Goal: Book appointment/travel/reservation

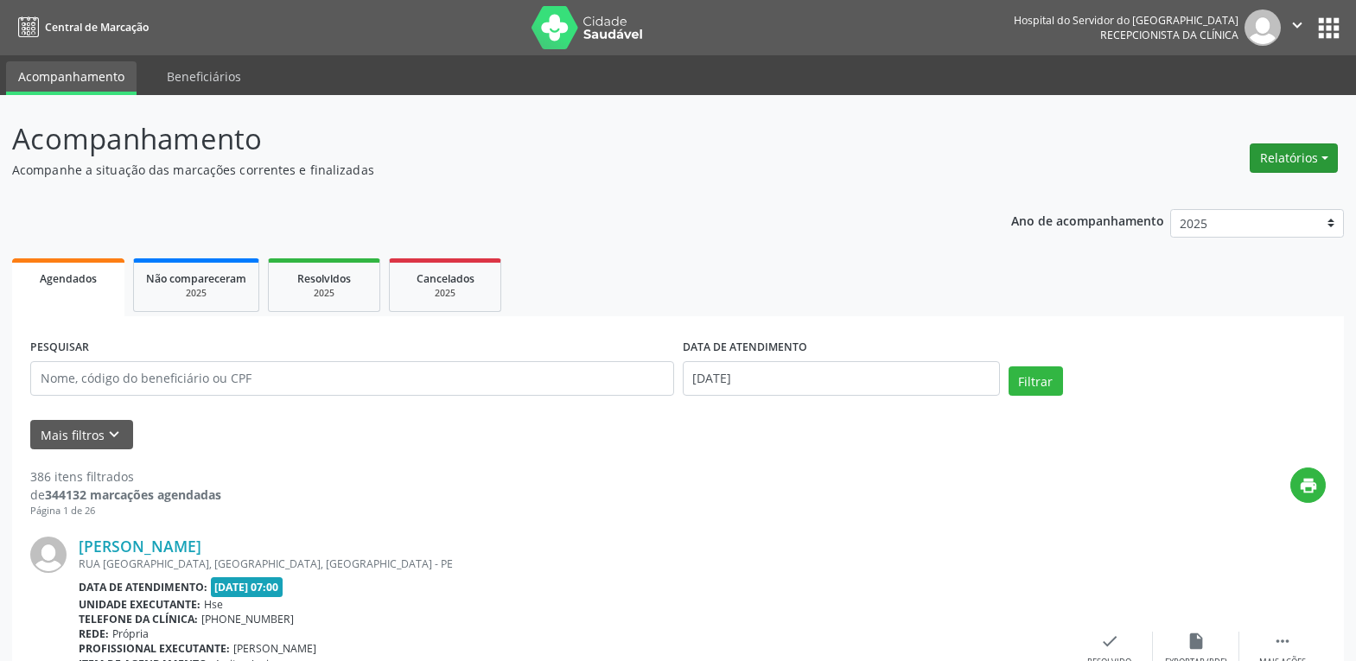
click at [1305, 159] on button "Relatórios" at bounding box center [1294, 157] width 88 height 29
click at [1203, 197] on link "Agendamentos" at bounding box center [1246, 195] width 186 height 24
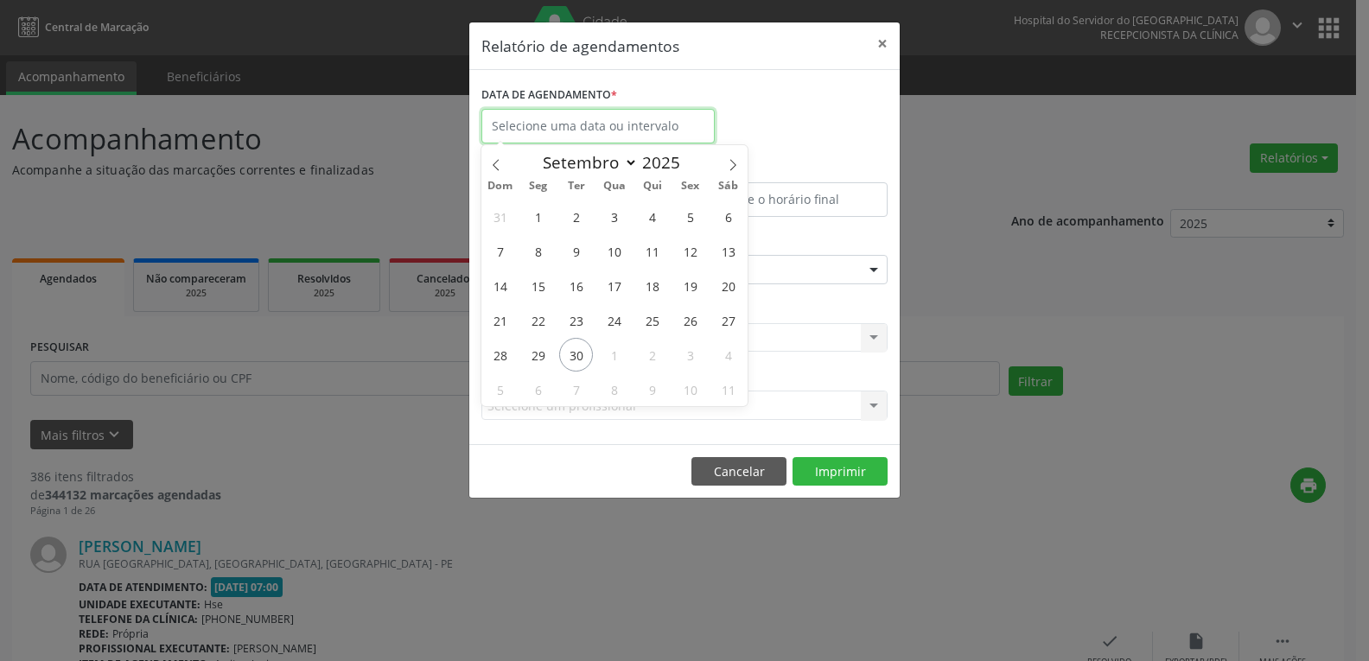
click at [566, 124] on input "text" at bounding box center [597, 126] width 233 height 35
click at [728, 159] on icon at bounding box center [733, 165] width 12 height 12
select select "9"
click at [610, 208] on span "1" at bounding box center [614, 217] width 34 height 34
type input "[DATE]"
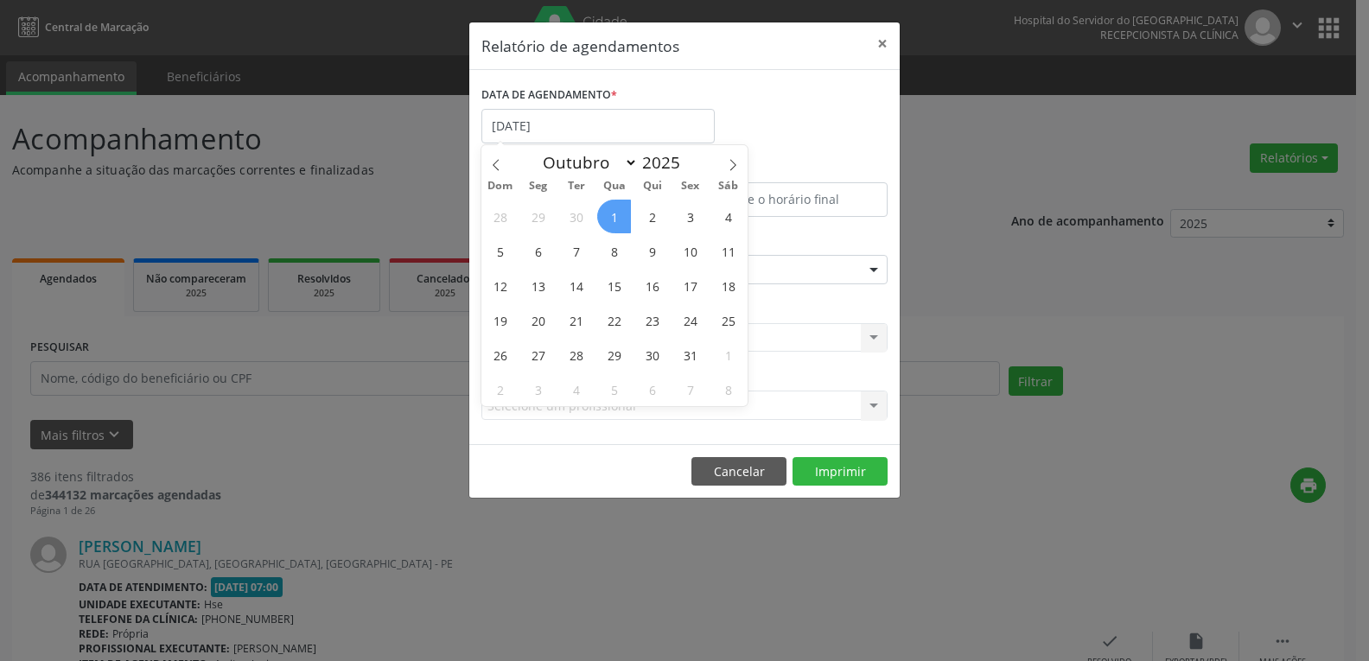
click at [610, 208] on span "1" at bounding box center [614, 217] width 34 height 34
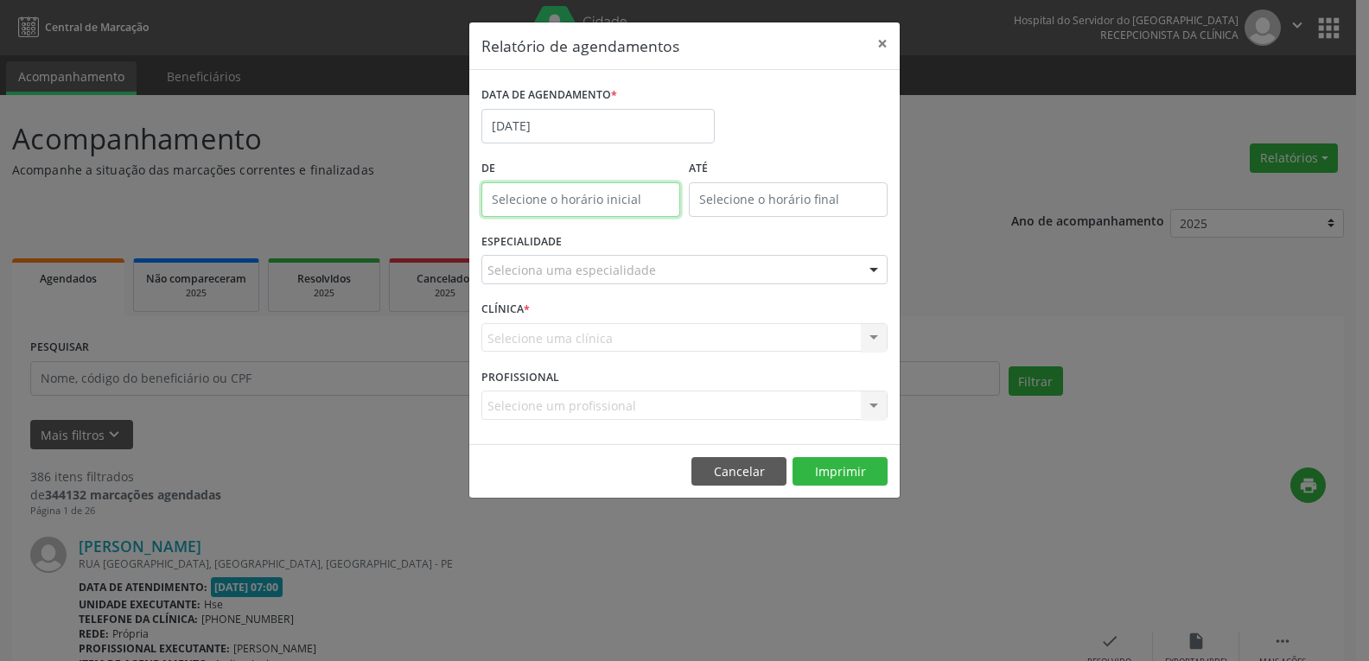
click at [561, 196] on input "text" at bounding box center [580, 199] width 199 height 35
click at [561, 195] on input "12:00" at bounding box center [580, 199] width 199 height 35
click at [605, 247] on span at bounding box center [606, 245] width 12 height 17
type input "11:00"
type input "11"
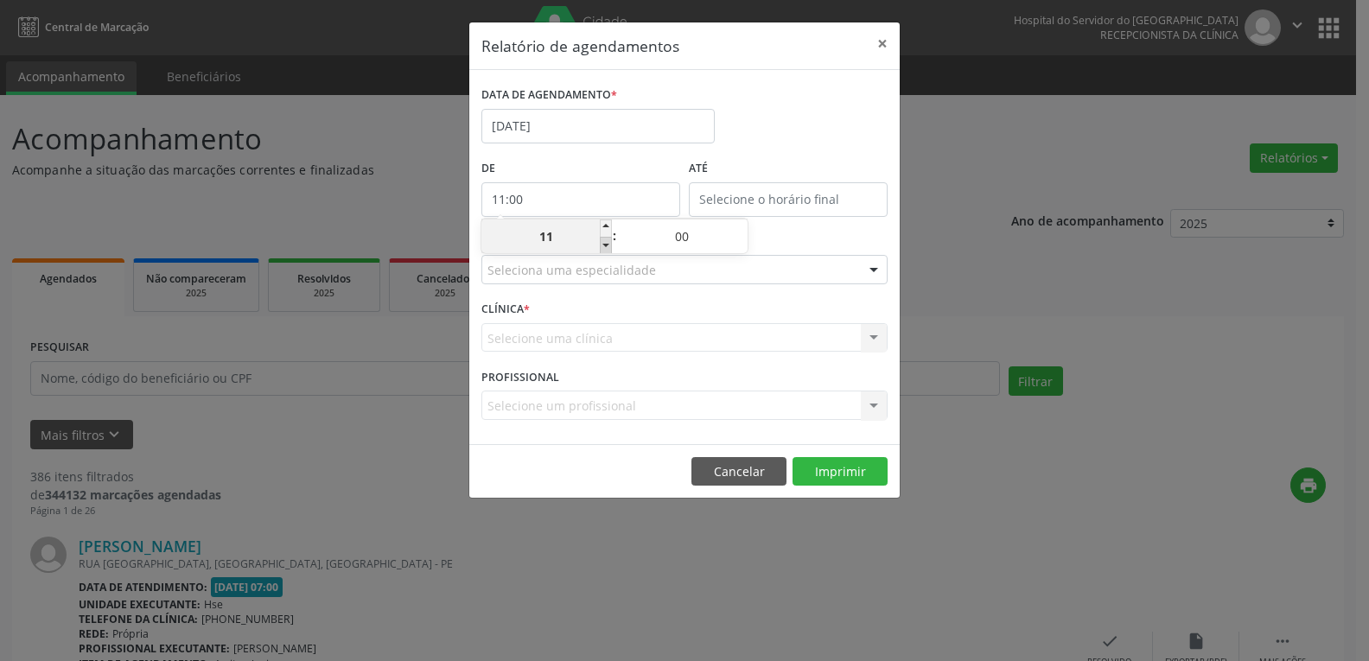
click at [605, 247] on span at bounding box center [606, 245] width 12 height 17
type input "10:00"
type input "10"
click at [605, 247] on span at bounding box center [606, 245] width 12 height 17
type input "09:00"
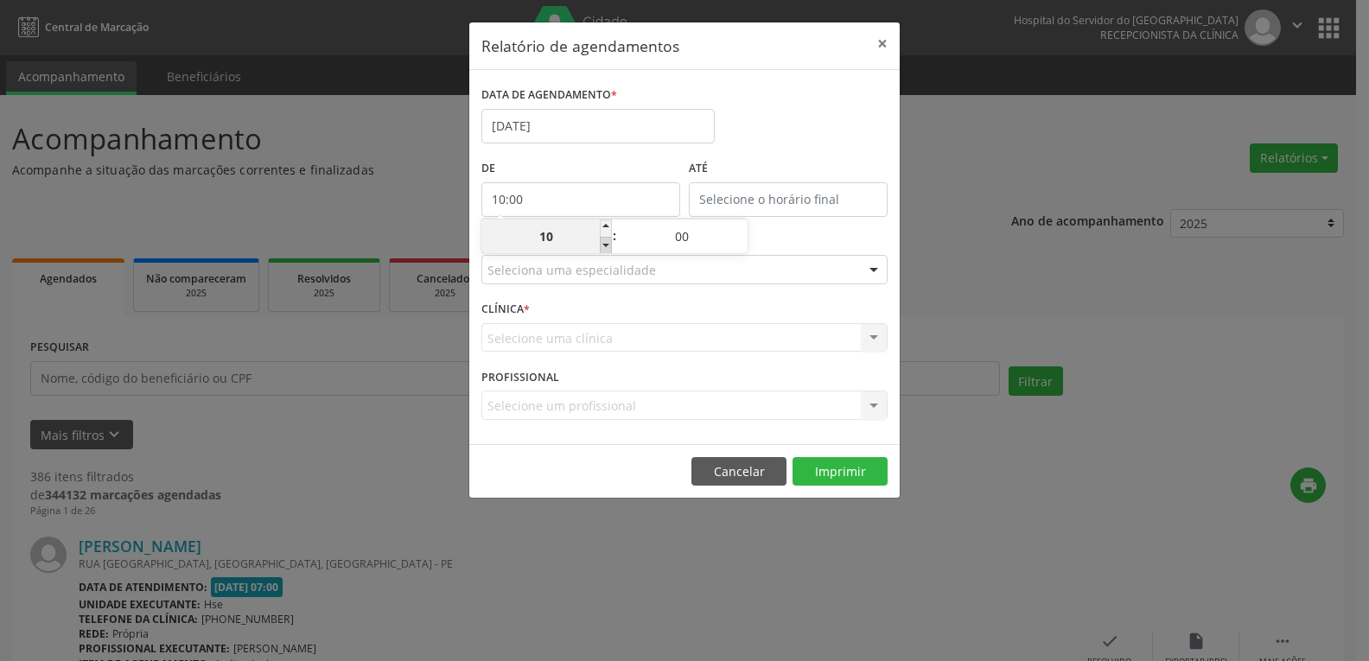
type input "09"
click at [605, 247] on span at bounding box center [606, 245] width 12 height 17
type input "08:00"
type input "08"
click at [605, 247] on span at bounding box center [606, 245] width 12 height 17
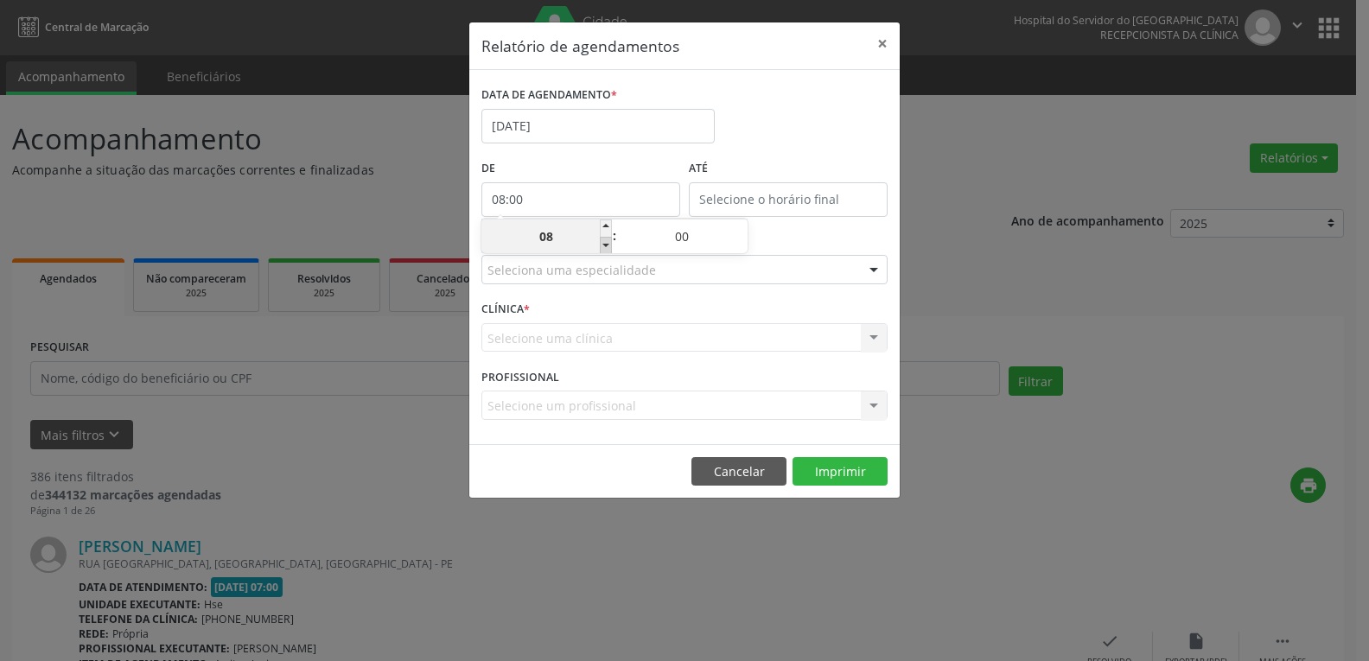
type input "07:00"
type input "07"
click at [764, 197] on input "12:00" at bounding box center [788, 199] width 199 height 35
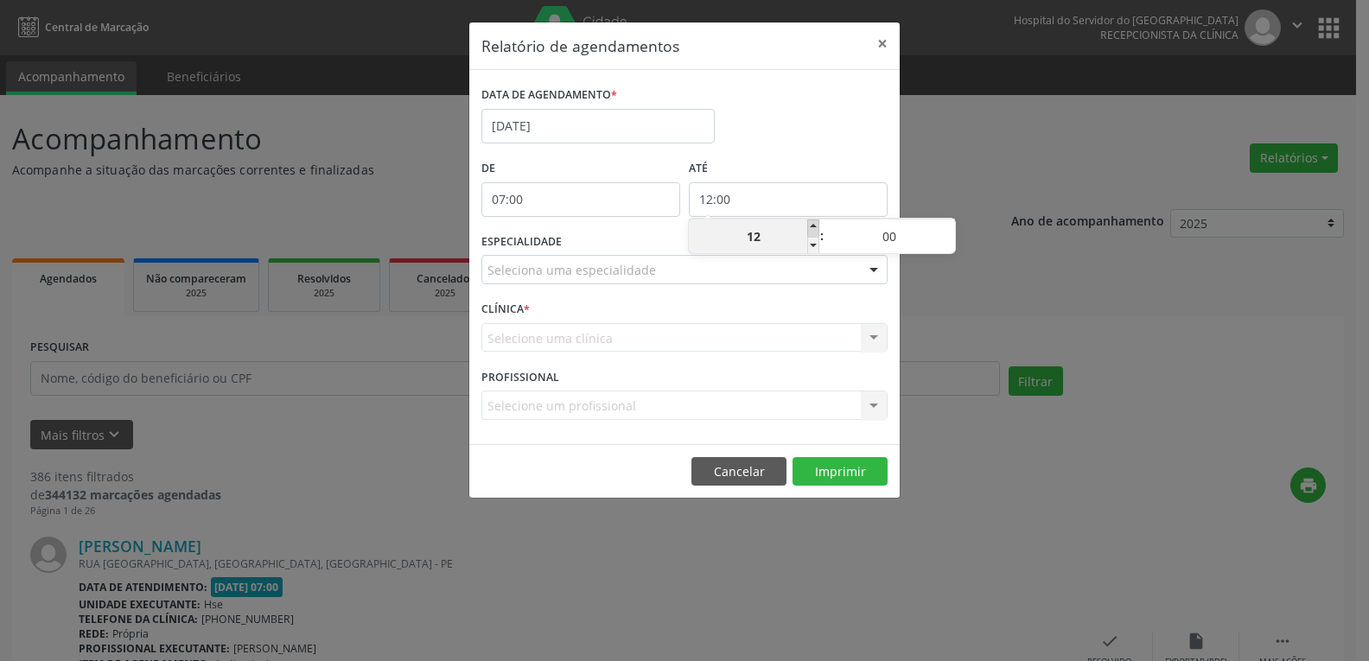
click at [811, 226] on span at bounding box center [813, 227] width 12 height 17
type input "13:00"
type input "13"
click at [811, 226] on span at bounding box center [813, 227] width 12 height 17
type input "14:00"
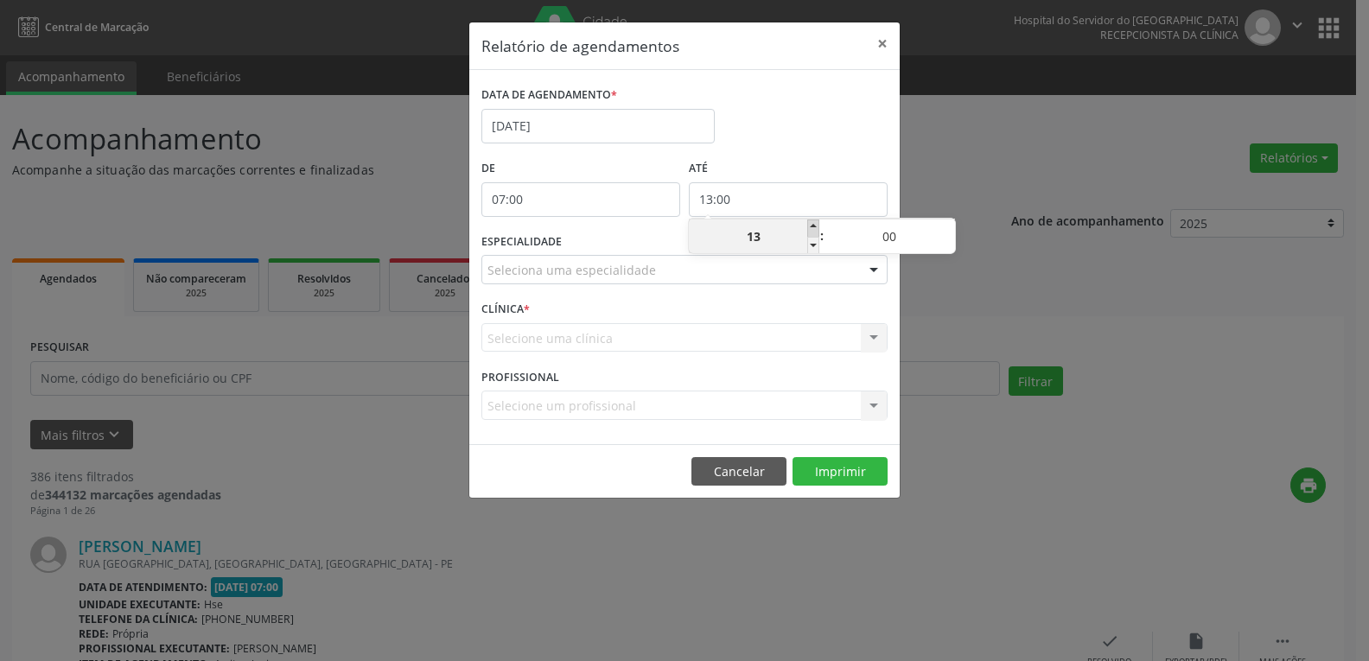
type input "14"
click at [811, 226] on span at bounding box center [813, 227] width 12 height 17
type input "15:00"
type input "15"
click at [811, 226] on span at bounding box center [813, 227] width 12 height 17
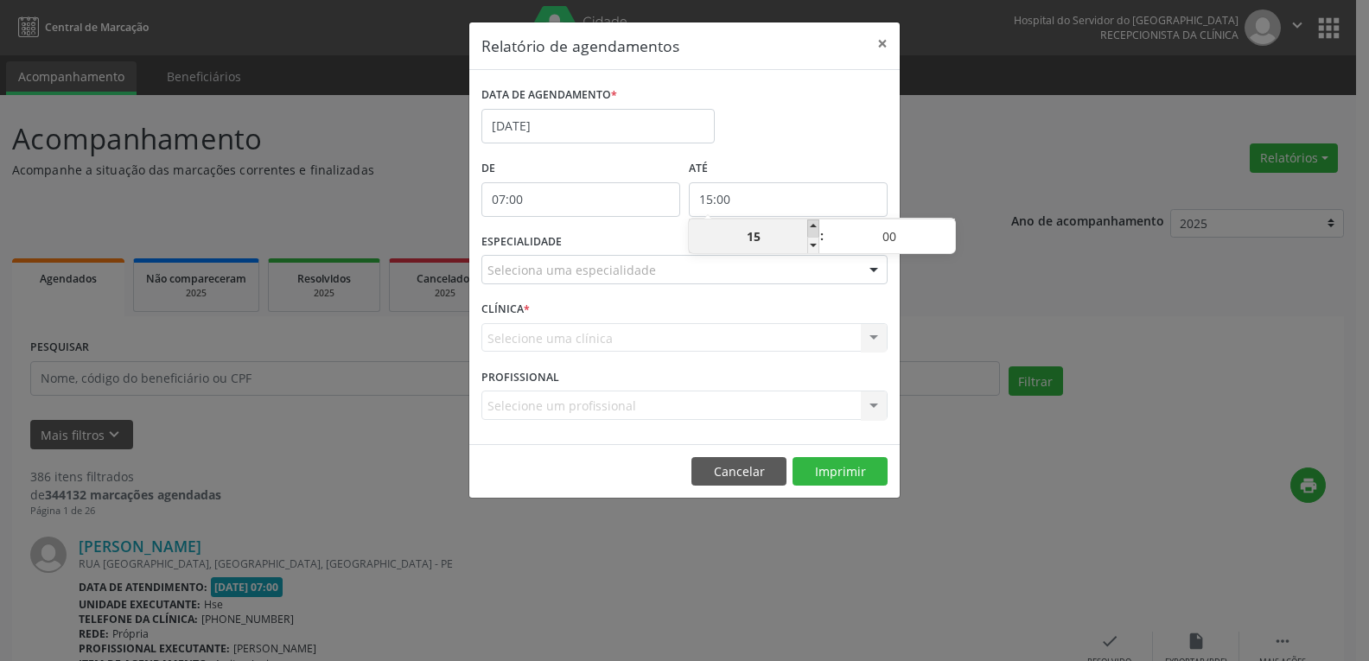
type input "16:00"
type input "16"
click at [811, 226] on span at bounding box center [813, 227] width 12 height 17
type input "17:00"
type input "17"
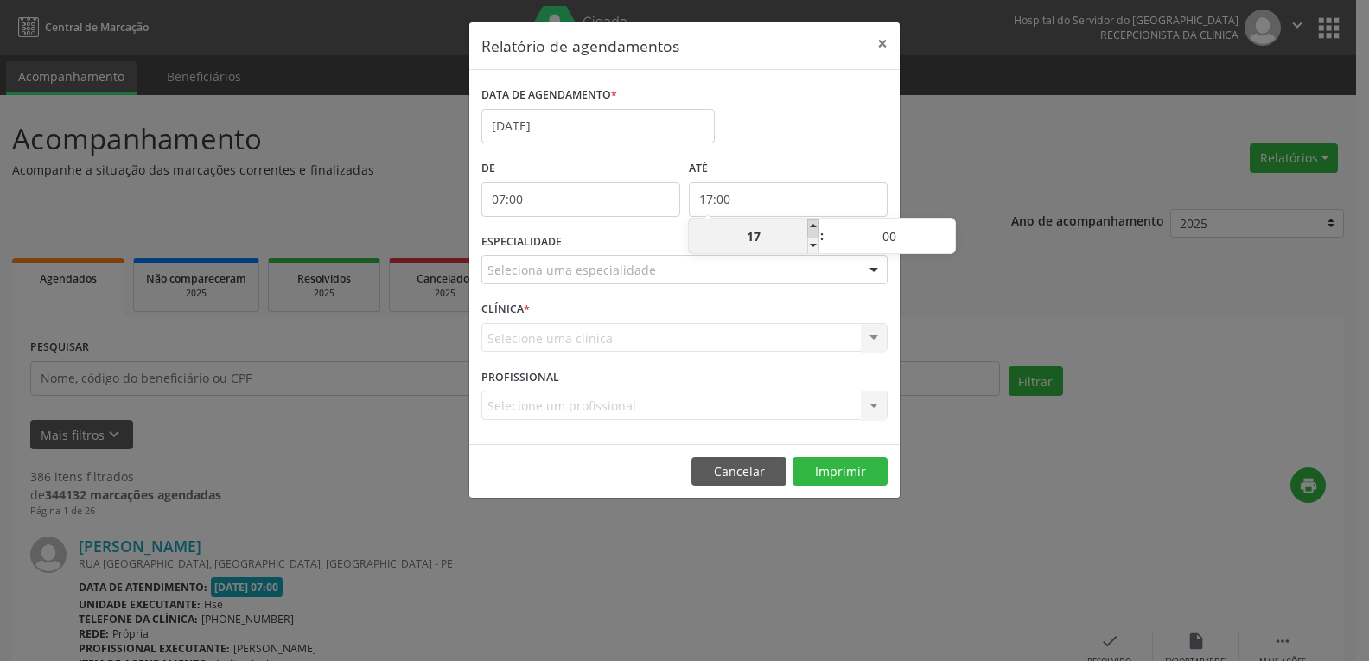
click at [811, 226] on span at bounding box center [813, 227] width 12 height 17
type input "18:00"
type input "18"
click at [811, 226] on span at bounding box center [813, 227] width 12 height 17
type input "19:00"
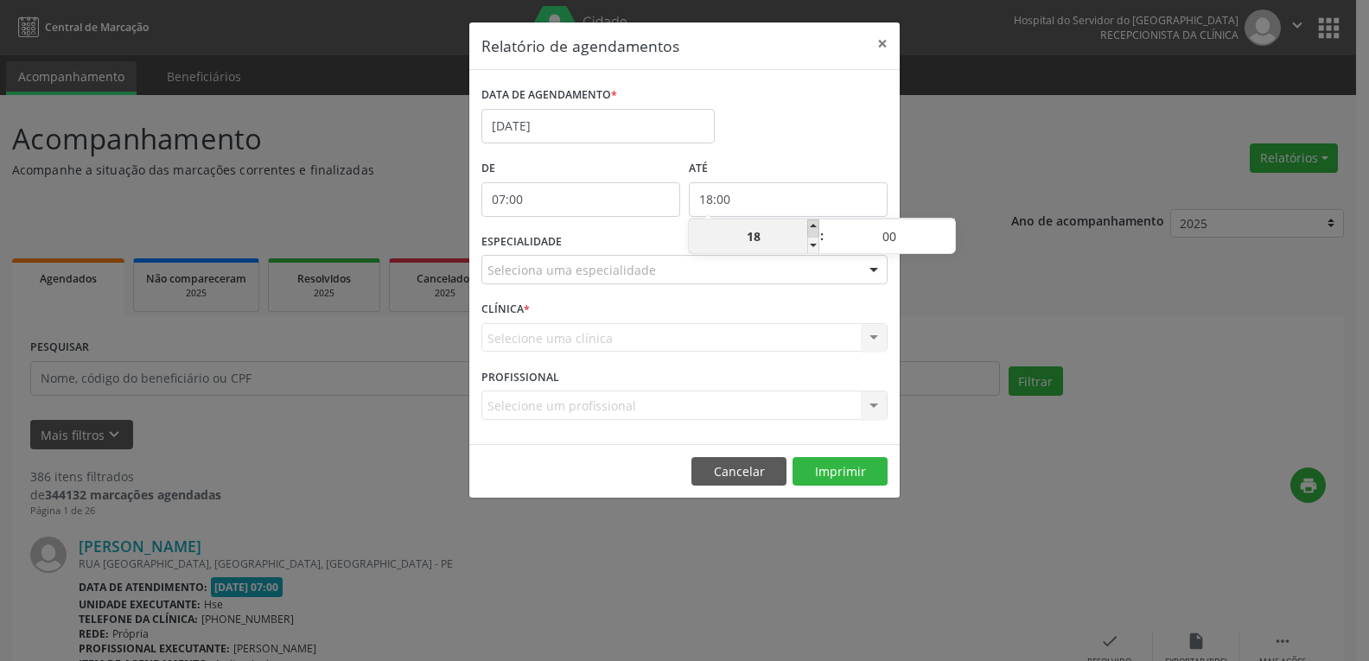
type input "19"
click at [811, 226] on span at bounding box center [813, 227] width 12 height 17
type input "20:00"
type input "20"
click at [811, 226] on span at bounding box center [813, 227] width 12 height 17
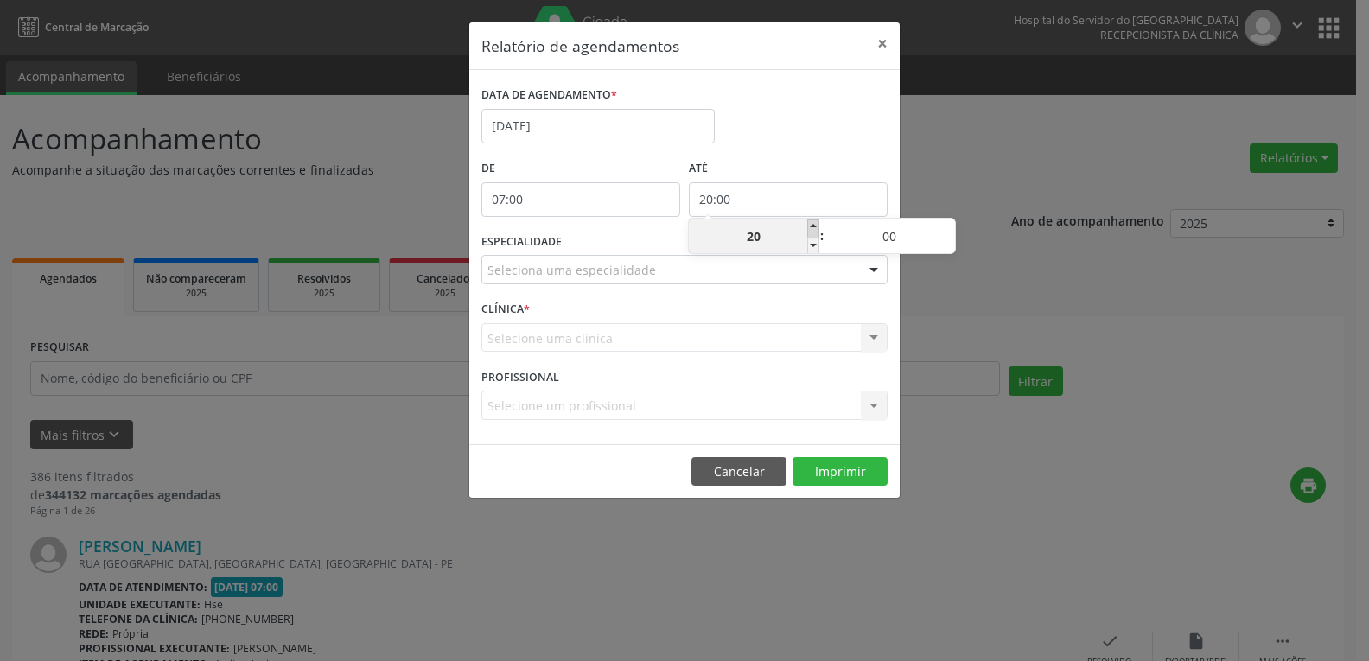
type input "21:00"
type input "21"
click at [811, 226] on span at bounding box center [813, 227] width 12 height 17
type input "22:00"
type input "22"
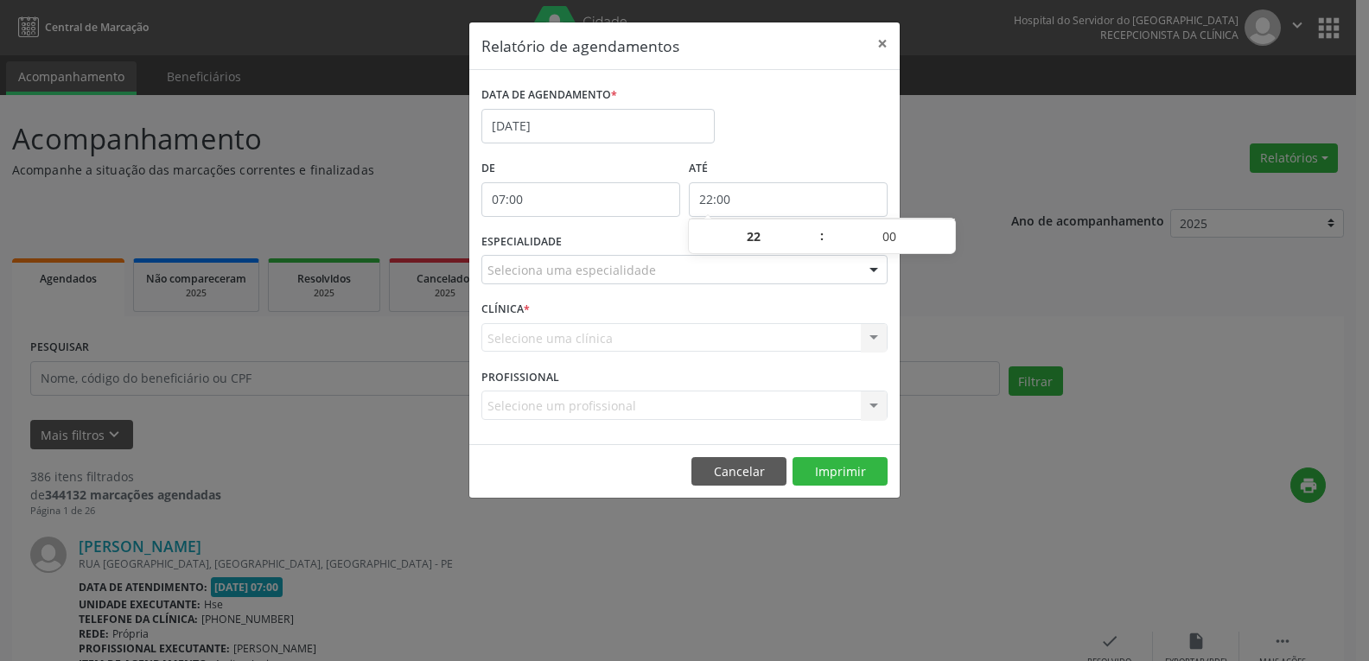
click at [869, 267] on div at bounding box center [874, 270] width 26 height 29
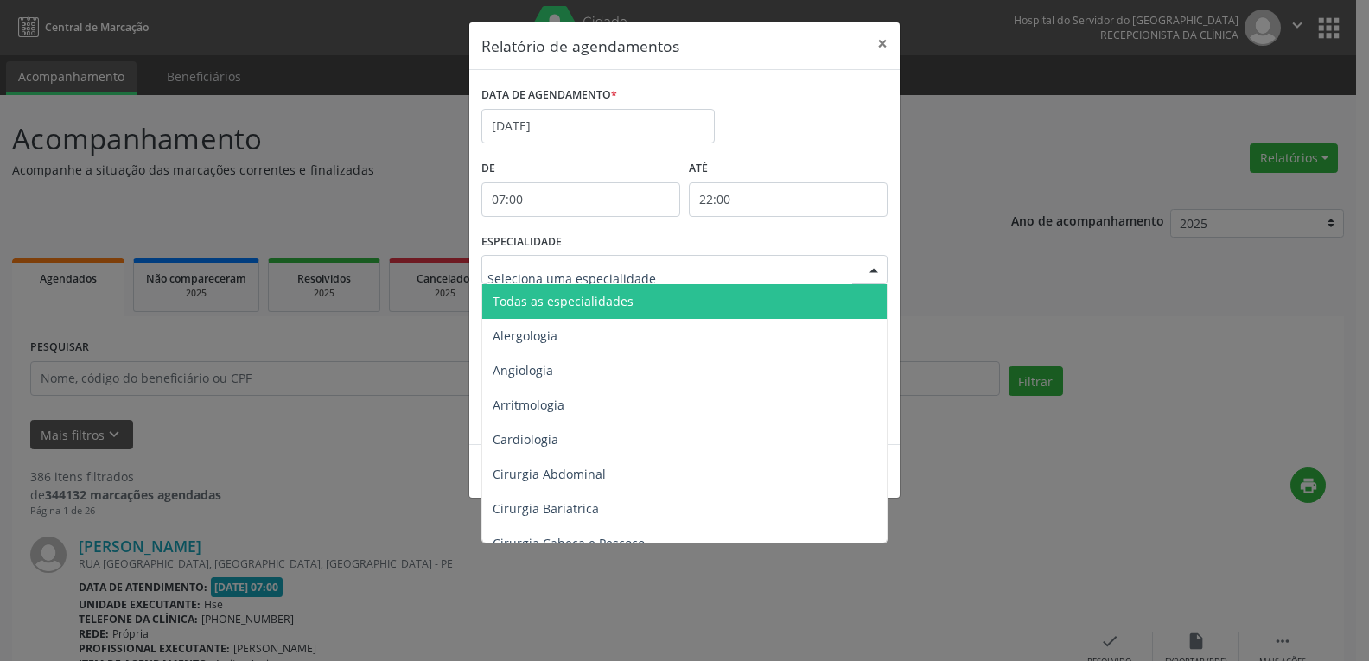
click at [822, 307] on span "Todas as especialidades" at bounding box center [685, 301] width 407 height 35
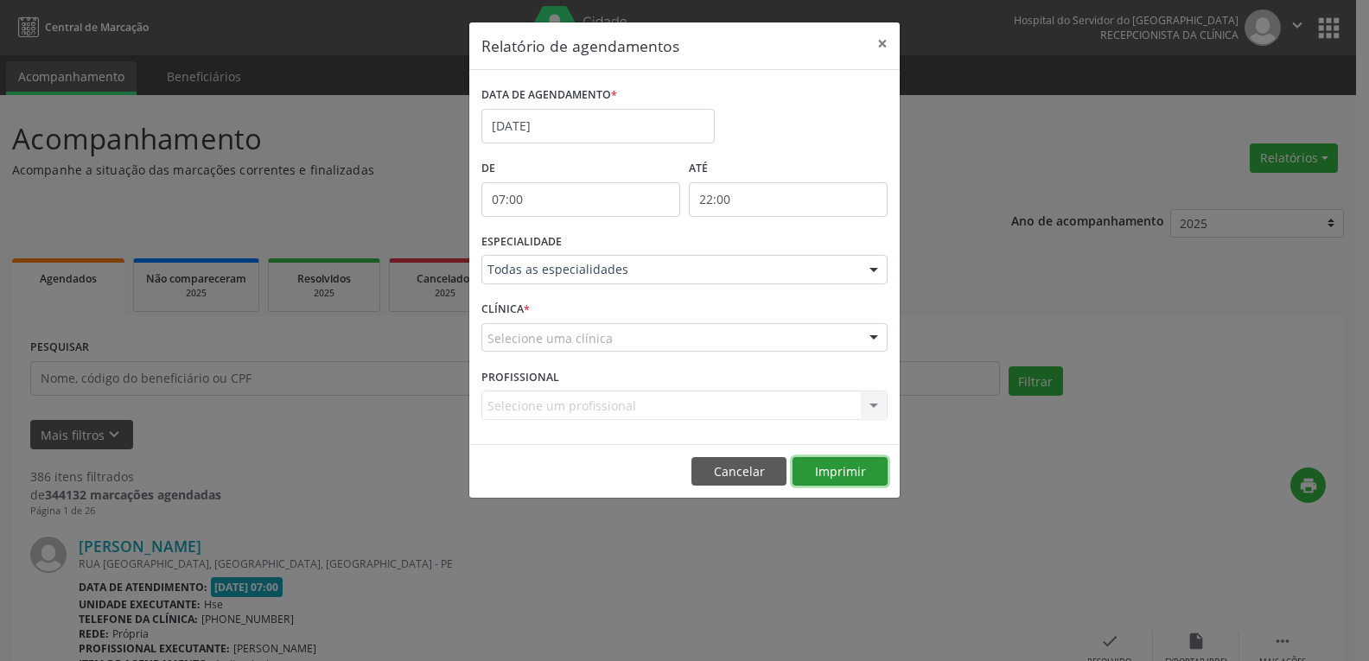
click at [842, 475] on button "Imprimir" at bounding box center [839, 471] width 95 height 29
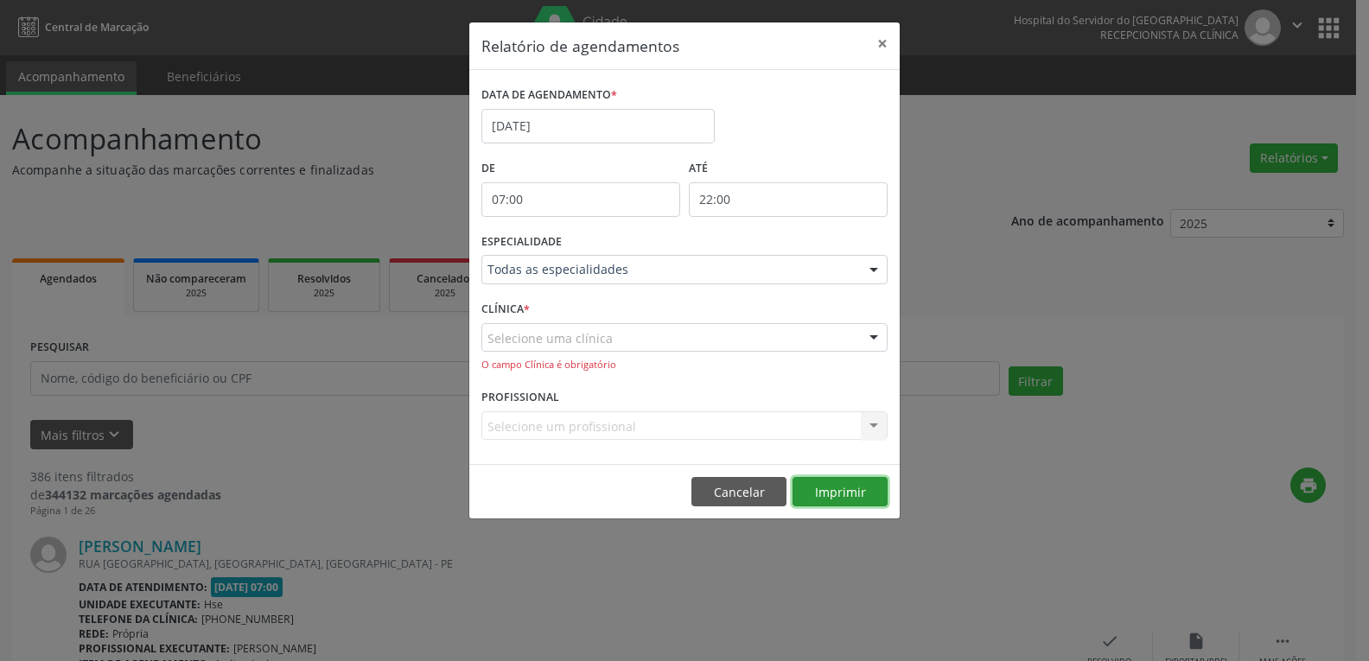
click at [837, 493] on button "Imprimir" at bounding box center [839, 491] width 95 height 29
click at [882, 36] on button "×" at bounding box center [882, 43] width 35 height 42
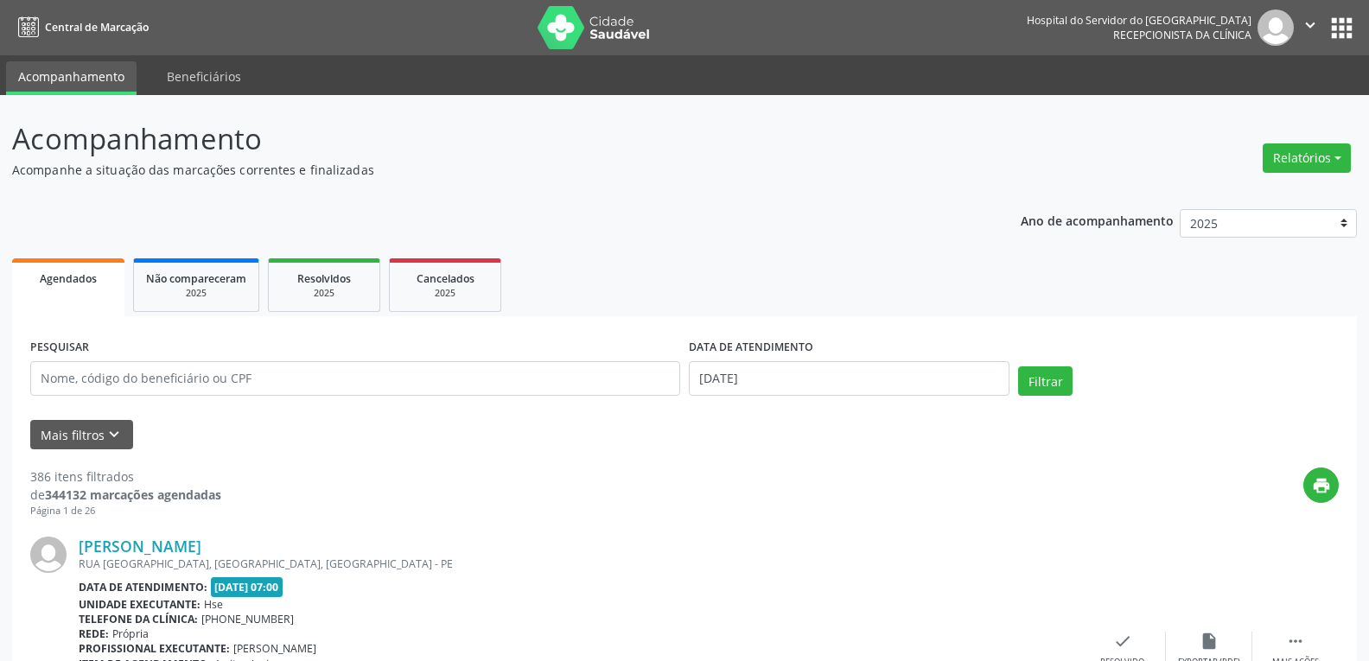
click at [883, 44] on nav "Central de Marcação Hospital do Servidor do [GEOGRAPHIC_DATA] Recepcionista da …" at bounding box center [684, 27] width 1369 height 55
